Goal: Check status: Check status

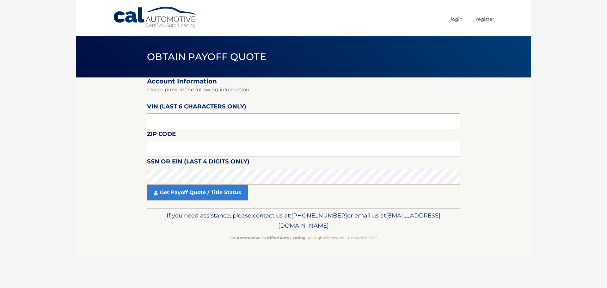
click at [179, 122] on input "text" at bounding box center [303, 122] width 313 height 16
click at [182, 118] on input "text" at bounding box center [303, 122] width 313 height 16
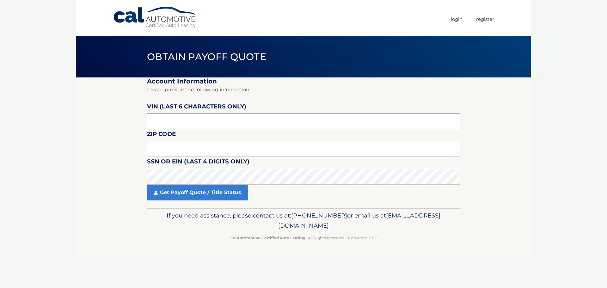
click at [183, 118] on input "text" at bounding box center [303, 122] width 313 height 16
click at [189, 117] on input "text" at bounding box center [303, 122] width 313 height 16
type input "5*****"
type input "611214"
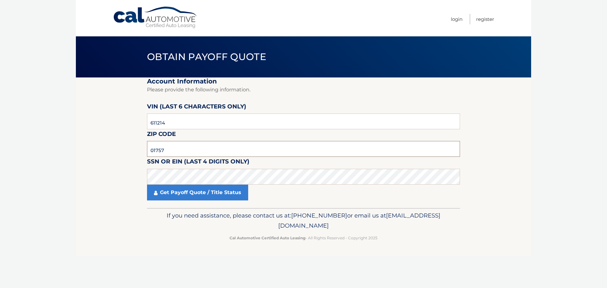
type input "01757"
click at [22, 167] on body "Cal Automotive Menu Login Register Obtain Payoff Quote" at bounding box center [303, 144] width 607 height 288
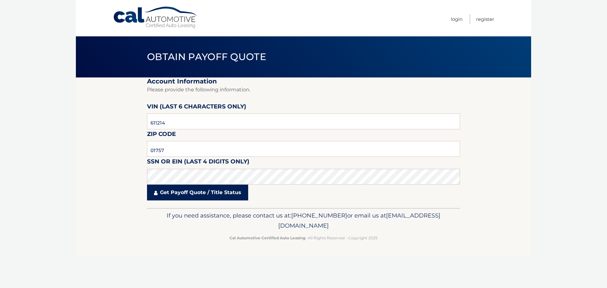
click at [214, 190] on link "Get Payoff Quote / Title Status" at bounding box center [197, 193] width 101 height 16
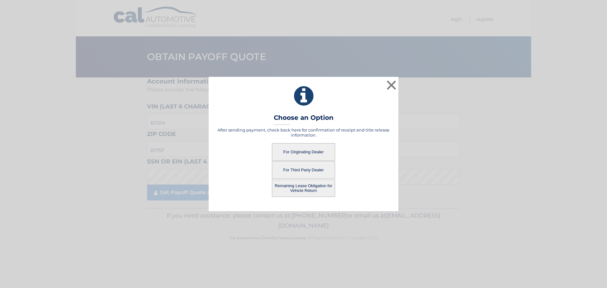
click at [306, 151] on button "For Originating Dealer" at bounding box center [303, 151] width 63 height 17
click at [298, 153] on button "For Originating Dealer" at bounding box center [303, 151] width 63 height 17
click at [305, 152] on button "For Originating Dealer" at bounding box center [303, 151] width 63 height 17
